Goal: Information Seeking & Learning: Find contact information

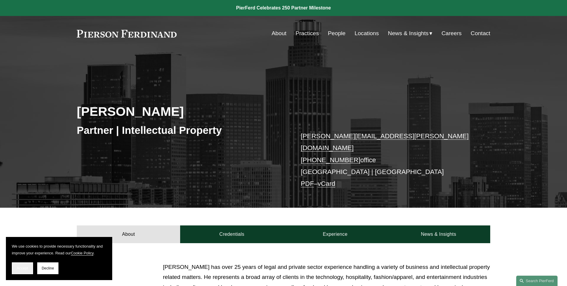
click at [23, 267] on span "Accept" at bounding box center [22, 268] width 11 height 4
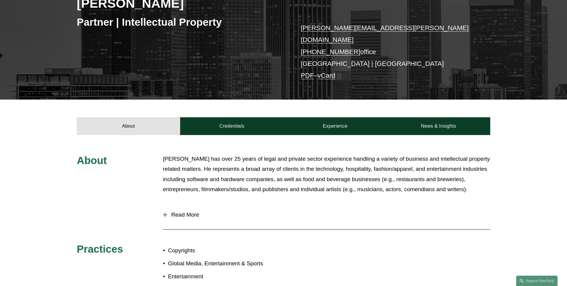
scroll to position [153, 0]
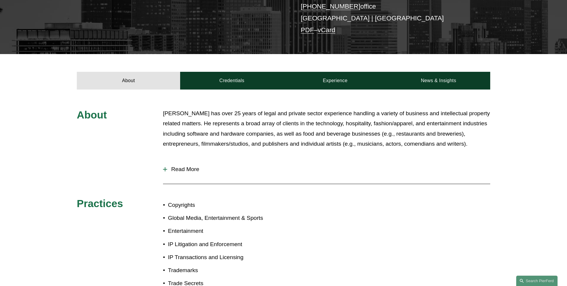
click at [197, 166] on span "Read More" at bounding box center [328, 169] width 323 height 6
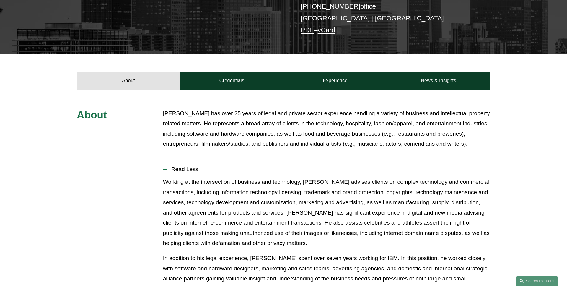
scroll to position [191, 0]
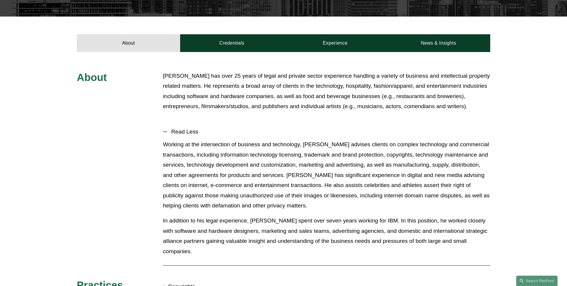
click at [183, 128] on span "Read Less" at bounding box center [328, 131] width 323 height 6
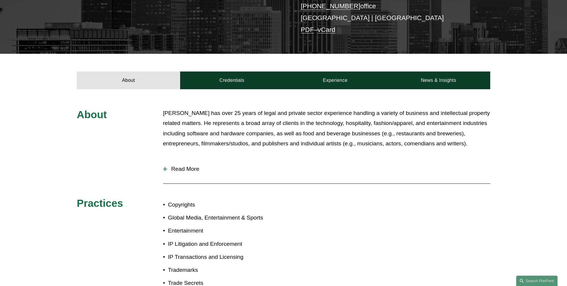
scroll to position [139, 0]
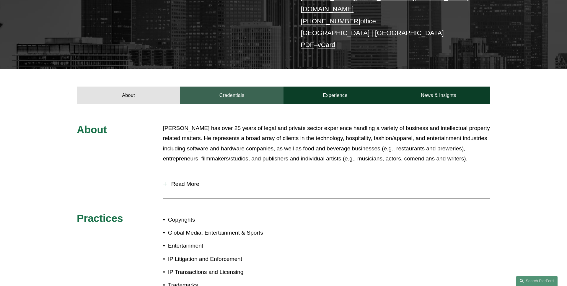
click at [231, 94] on link "Credentials" at bounding box center [231, 95] width 103 height 18
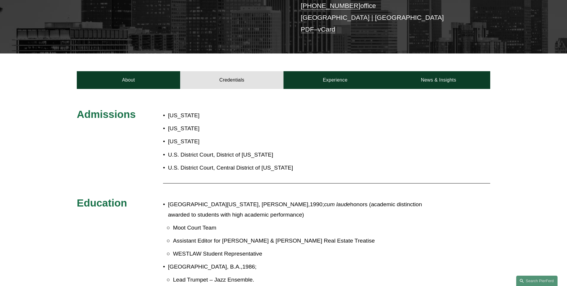
scroll to position [141, 0]
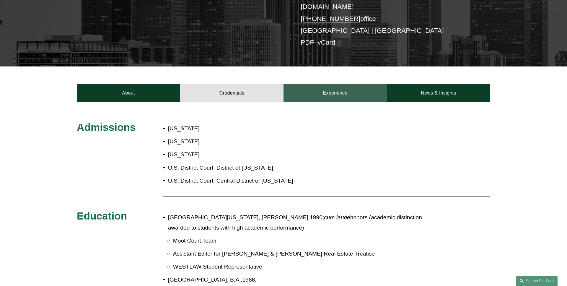
click at [316, 91] on link "Experience" at bounding box center [334, 93] width 103 height 18
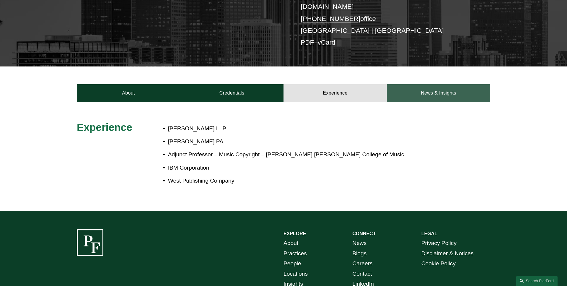
click at [421, 89] on link "News & Insights" at bounding box center [438, 93] width 103 height 18
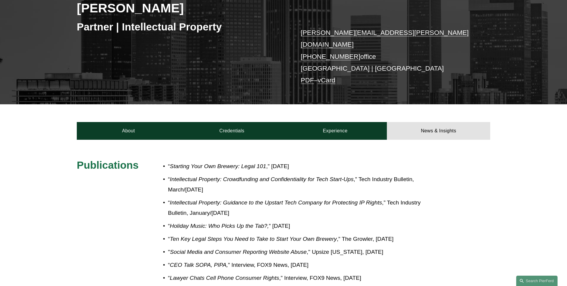
scroll to position [102, 0]
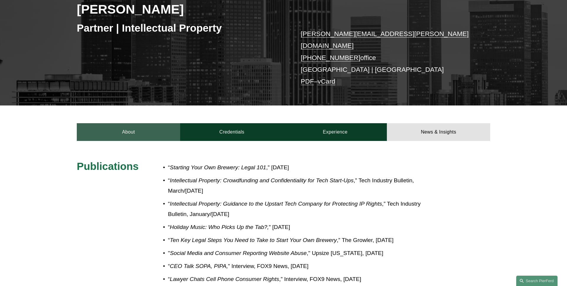
click at [134, 123] on link "About" at bounding box center [128, 132] width 103 height 18
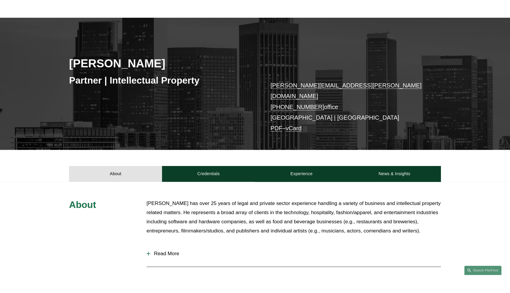
scroll to position [0, 0]
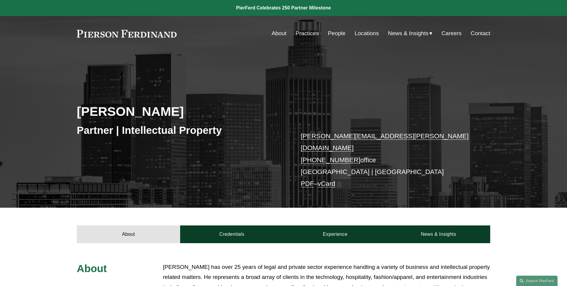
click at [310, 180] on link "PDF" at bounding box center [306, 183] width 13 height 7
click at [333, 180] on link "vCard" at bounding box center [327, 183] width 18 height 7
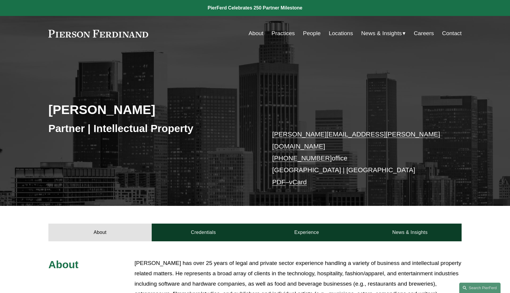
drag, startPoint x: 109, startPoint y: 113, endPoint x: 49, endPoint y: 112, distance: 59.9
click at [49, 112] on h2 "[PERSON_NAME]" at bounding box center [151, 109] width 207 height 15
copy h2 "[PERSON_NAME]"
click at [38, 109] on div "[PERSON_NAME] Partner | Intellectual Property [PERSON_NAME][EMAIL_ADDRESS][PERS…" at bounding box center [255, 135] width 510 height 139
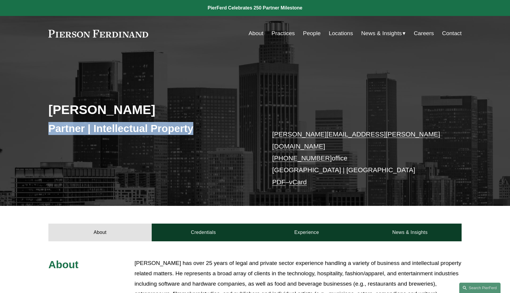
drag, startPoint x: 193, startPoint y: 130, endPoint x: 36, endPoint y: 130, distance: 156.7
click at [36, 130] on div "[PERSON_NAME] Partner | Intellectual Property [PERSON_NAME][EMAIL_ADDRESS][PERS…" at bounding box center [255, 135] width 510 height 139
copy h3 "Partner | Intellectual Property"
click at [86, 142] on div "[PERSON_NAME] Partner | Intellectual Property [PERSON_NAME][EMAIL_ADDRESS][PERS…" at bounding box center [255, 135] width 510 height 139
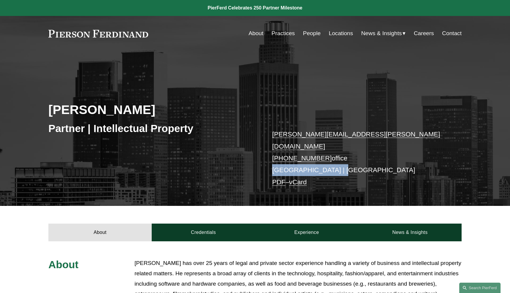
drag, startPoint x: 343, startPoint y: 160, endPoint x: 262, endPoint y: 160, distance: 80.6
click at [262, 160] on div "[PERSON_NAME] Partner | Intellectual Property [PERSON_NAME][EMAIL_ADDRESS][PERS…" at bounding box center [255, 135] width 510 height 139
copy p "[GEOGRAPHIC_DATA] | [GEOGRAPHIC_DATA]"
click at [262, 160] on div "[PERSON_NAME] Partner | Intellectual Property [PERSON_NAME][EMAIL_ADDRESS][PERS…" at bounding box center [255, 135] width 510 height 139
click at [309, 35] on link "People" at bounding box center [312, 33] width 18 height 11
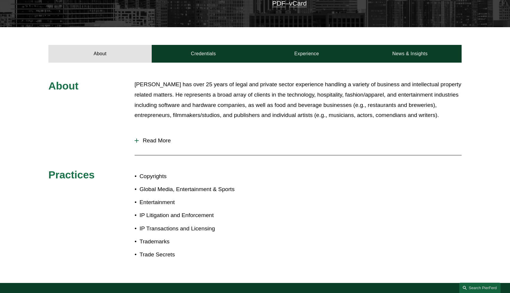
scroll to position [201, 0]
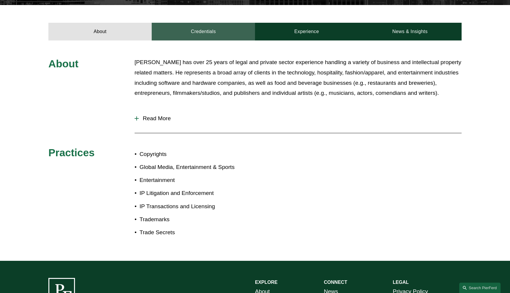
click at [198, 26] on link "Credentials" at bounding box center [203, 32] width 103 height 18
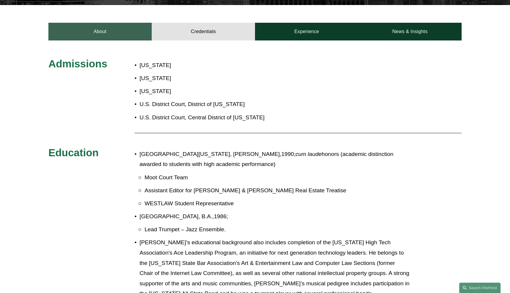
click at [115, 31] on link "About" at bounding box center [99, 32] width 103 height 18
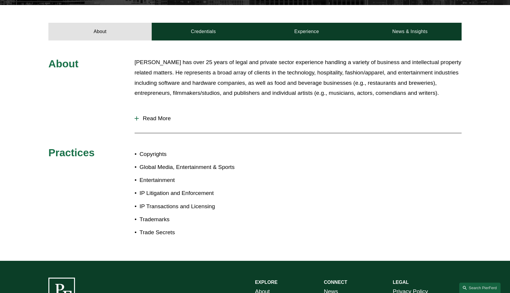
scroll to position [0, 0]
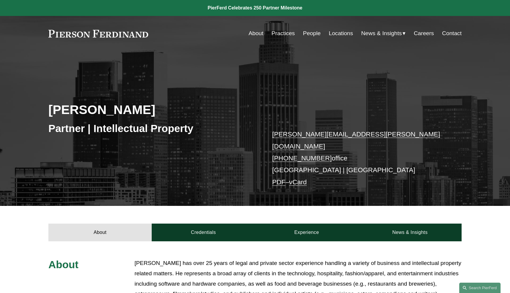
click at [58, 74] on div "[PERSON_NAME] Partner | Intellectual Property [PERSON_NAME][EMAIL_ADDRESS][PERS…" at bounding box center [255, 135] width 510 height 139
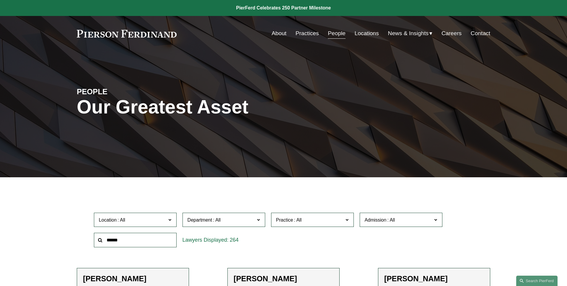
click at [104, 164] on div "PEOPLE Our Greatest Asset" at bounding box center [283, 114] width 567 height 126
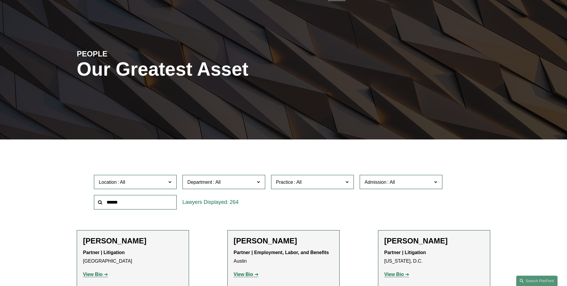
scroll to position [86, 0]
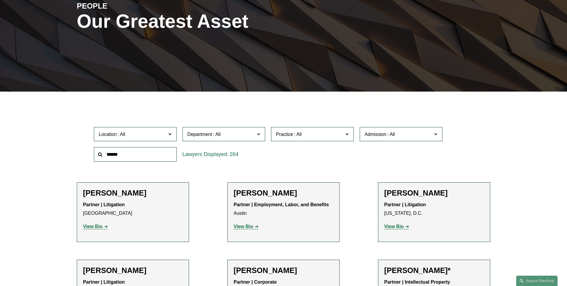
click at [139, 133] on span "Location" at bounding box center [133, 134] width 68 height 8
click at [0, 0] on link "Phoenix" at bounding box center [0, 0] width 0 height 0
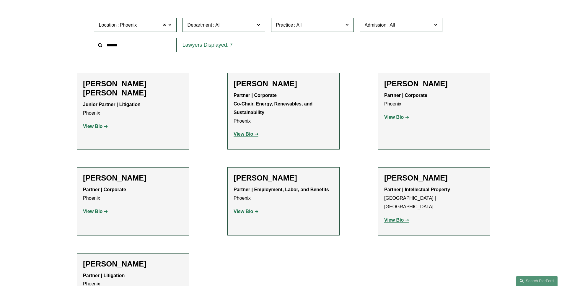
scroll to position [182, 0]
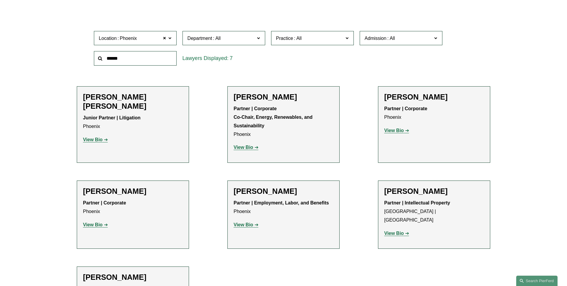
click at [243, 37] on span "Department" at bounding box center [221, 38] width 68 height 8
click at [0, 0] on link "Intellectual Property" at bounding box center [0, 0] width 0 height 0
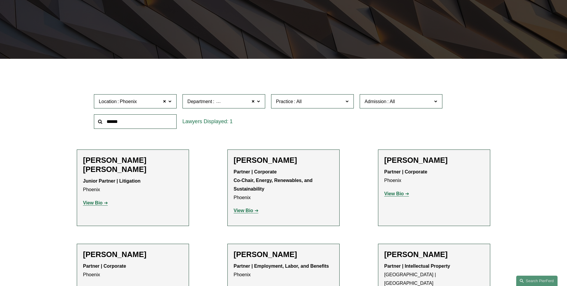
scroll to position [118, 0]
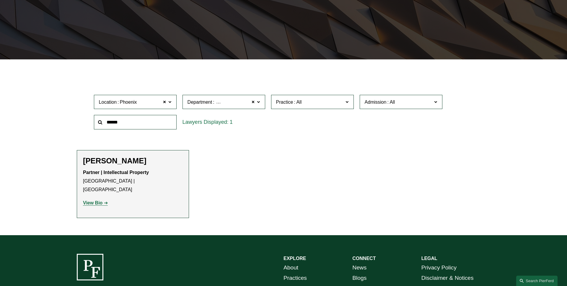
click at [173, 105] on label "Location Phoenix" at bounding box center [135, 102] width 83 height 14
click at [0, 0] on link "Los Angeles" at bounding box center [0, 0] width 0 height 0
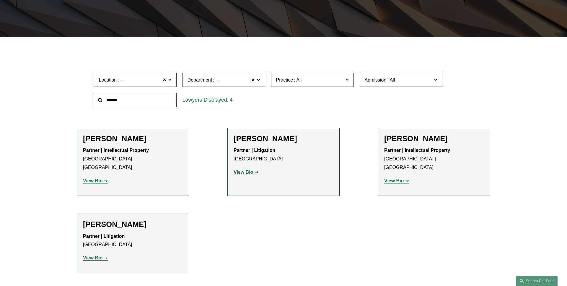
scroll to position [169, 0]
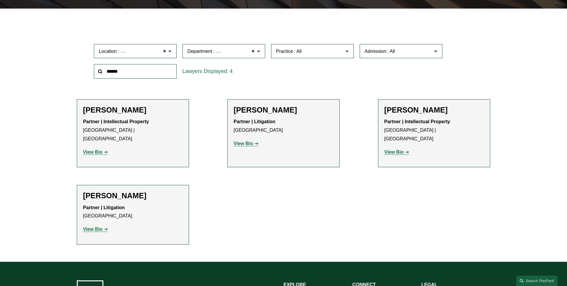
click at [350, 54] on label "Practice" at bounding box center [312, 51] width 83 height 14
click at [0, 0] on link "Copyrights" at bounding box center [0, 0] width 0 height 0
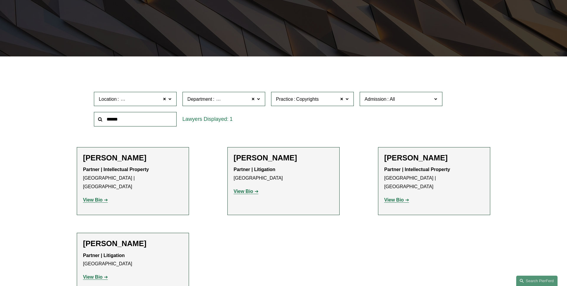
scroll to position [118, 0]
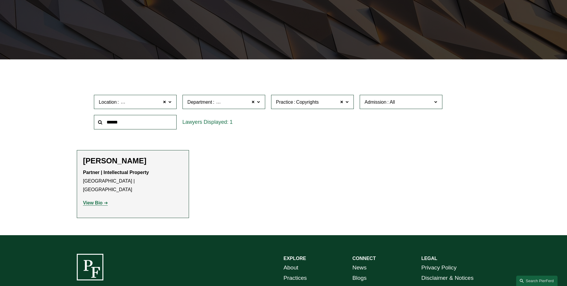
click at [350, 103] on label "Practice Copyrights" at bounding box center [312, 102] width 83 height 14
click at [0, 0] on link "Global Media, Entertainment & Sports" at bounding box center [0, 0] width 0 height 0
click at [251, 102] on span at bounding box center [253, 102] width 4 height 8
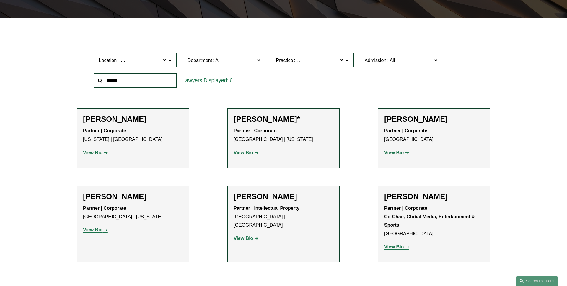
scroll to position [180, 0]
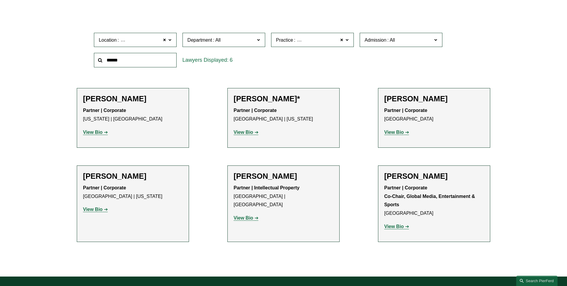
click at [348, 43] on span at bounding box center [346, 40] width 3 height 8
click at [0, 0] on link "Entertainment" at bounding box center [0, 0] width 0 height 0
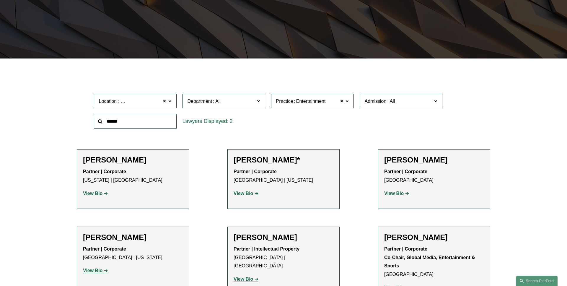
scroll to position [118, 0]
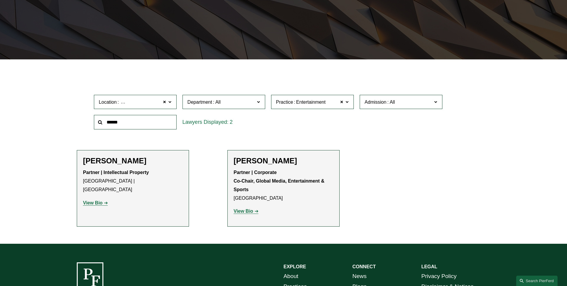
click at [346, 102] on span at bounding box center [346, 102] width 3 height 8
click at [0, 0] on link "IP Litigation and Enforcement" at bounding box center [0, 0] width 0 height 0
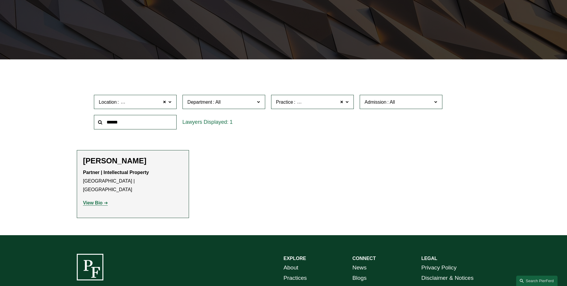
click at [347, 104] on span at bounding box center [346, 102] width 3 height 8
click at [0, 0] on link "IP Transactions and Licensing" at bounding box center [0, 0] width 0 height 0
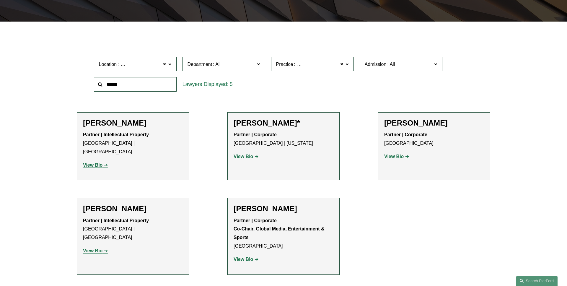
scroll to position [159, 0]
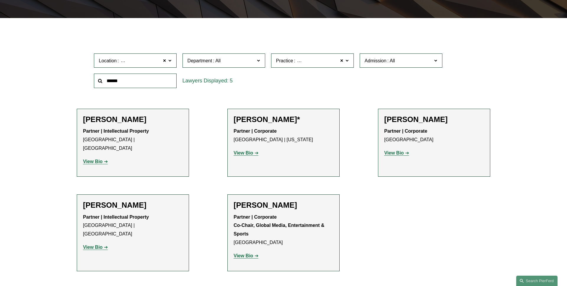
click at [349, 64] on label "Practice IP Transactions and Licensing" at bounding box center [312, 60] width 83 height 14
click at [0, 0] on link "Trade Secrets" at bounding box center [0, 0] width 0 height 0
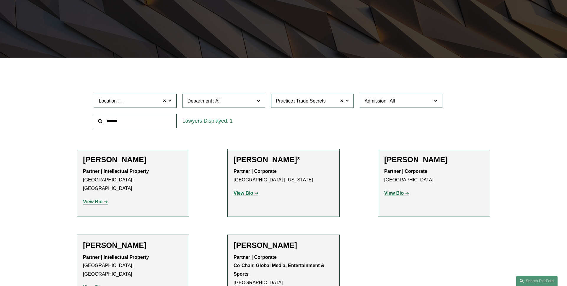
scroll to position [118, 0]
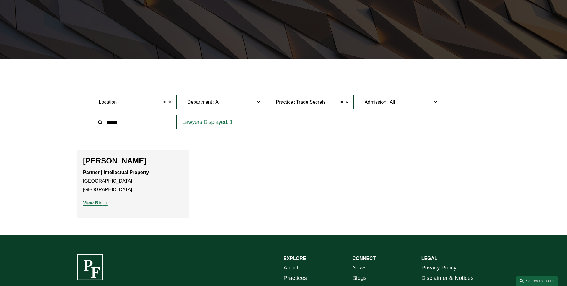
click at [349, 105] on label "Practice Trade Secrets" at bounding box center [312, 102] width 83 height 14
click at [0, 0] on link "Trademarks" at bounding box center [0, 0] width 0 height 0
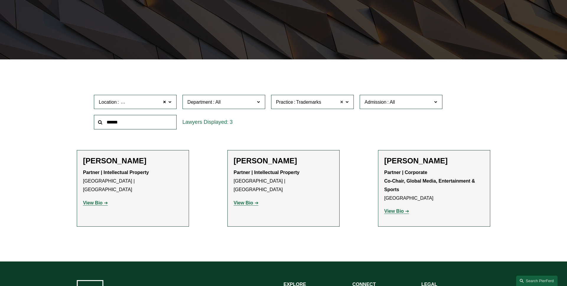
click at [343, 103] on span at bounding box center [342, 102] width 4 height 8
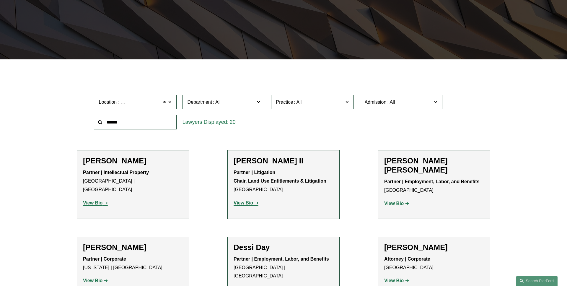
click at [406, 101] on span "Admission" at bounding box center [399, 102] width 68 height 8
click at [0, 0] on link "[US_STATE]" at bounding box center [0, 0] width 0 height 0
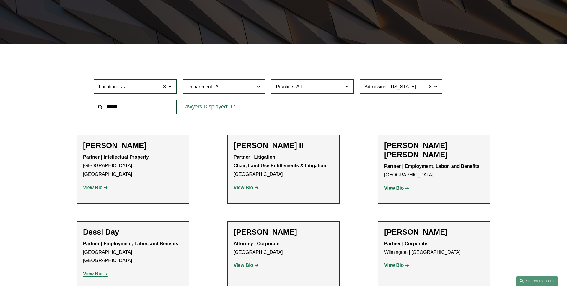
scroll to position [124, 0]
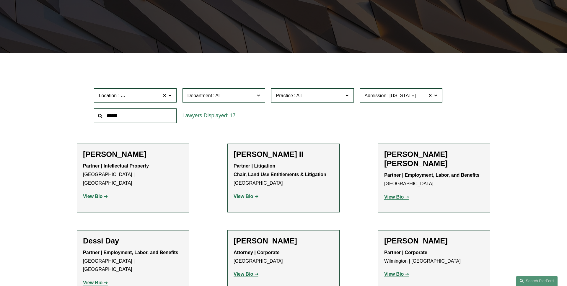
click at [439, 93] on label "Admission California" at bounding box center [400, 95] width 83 height 14
click at [0, 0] on link "[US_STATE]" at bounding box center [0, 0] width 0 height 0
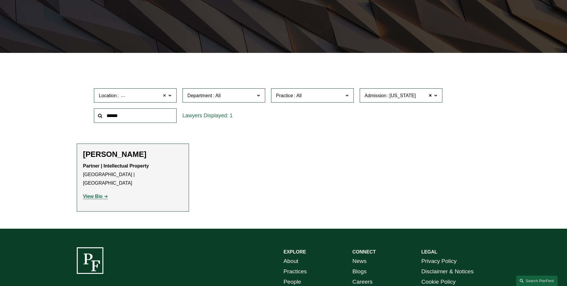
click at [165, 96] on span at bounding box center [165, 95] width 4 height 8
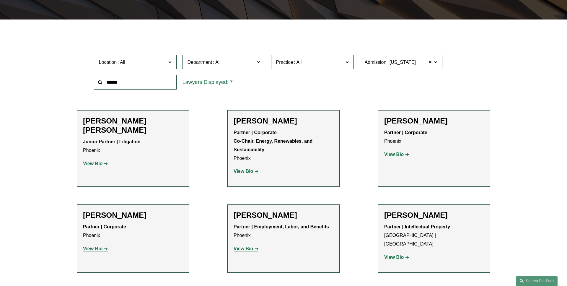
scroll to position [147, 0]
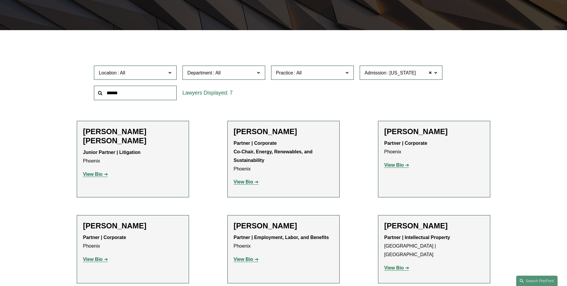
click at [439, 73] on label "Admission Arizona" at bounding box center [400, 73] width 83 height 14
click at [0, 0] on link "[US_STATE]" at bounding box center [0, 0] width 0 height 0
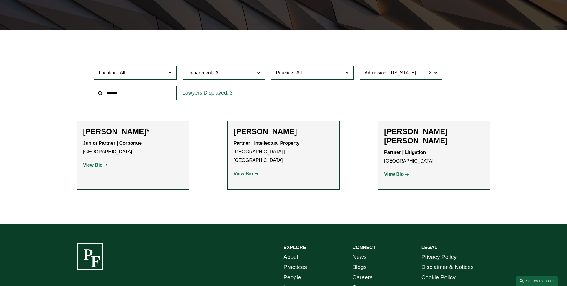
click at [429, 73] on span at bounding box center [431, 73] width 4 height 8
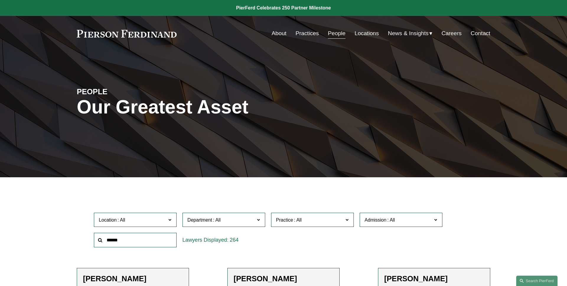
click at [47, 125] on div "PEOPLE Our Greatest Asset" at bounding box center [283, 114] width 567 height 89
